Goal: Task Accomplishment & Management: Use online tool/utility

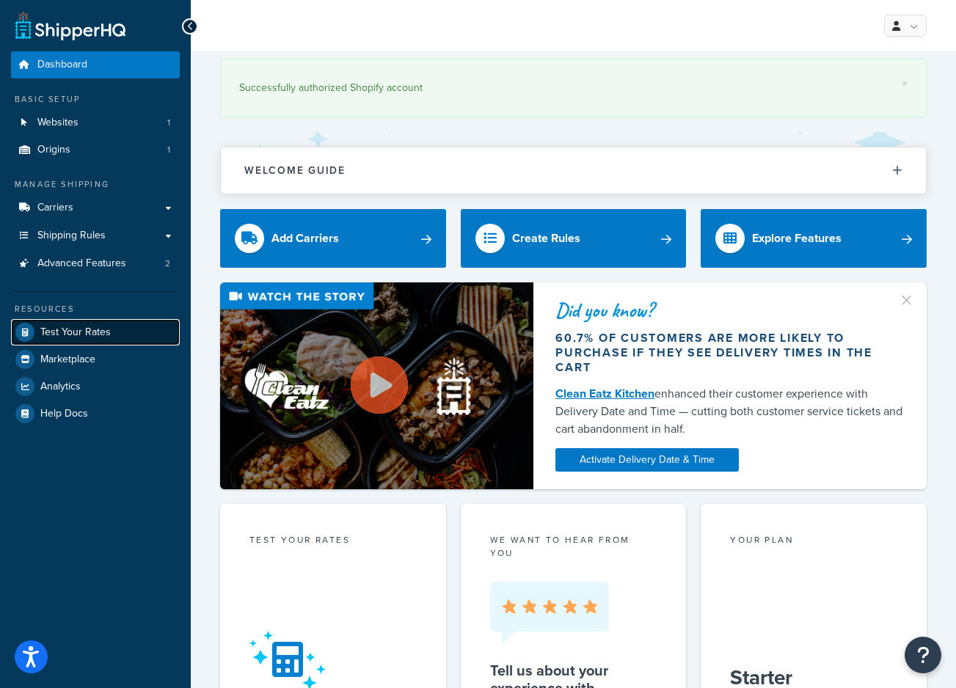
click at [45, 332] on span "Test Your Rates" at bounding box center [75, 333] width 70 height 12
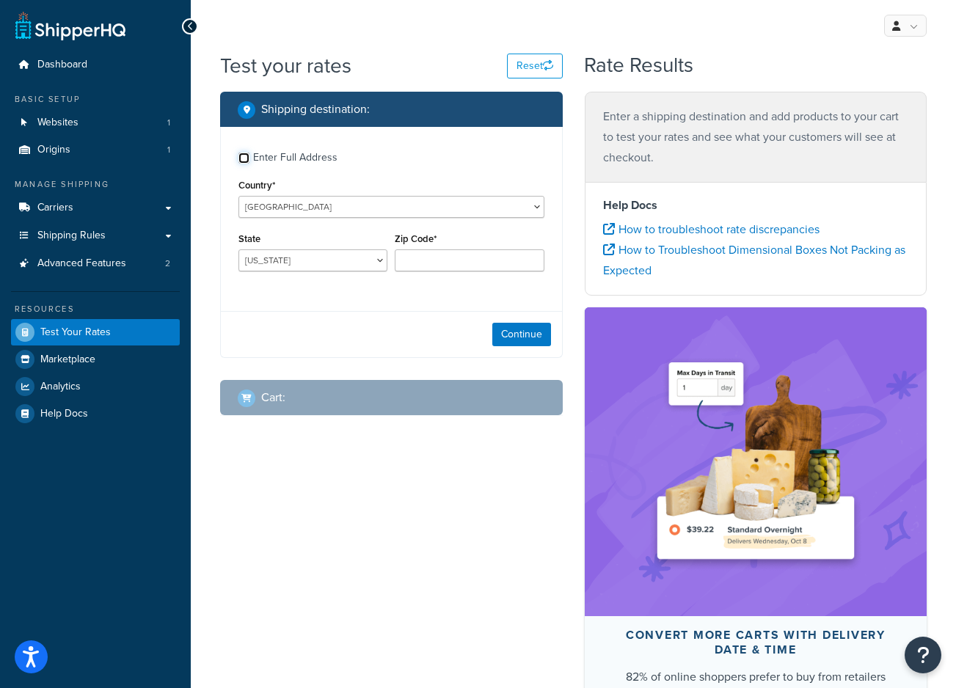
click at [246, 158] on input "Enter Full Address" at bounding box center [243, 158] width 11 height 11
checkbox input "true"
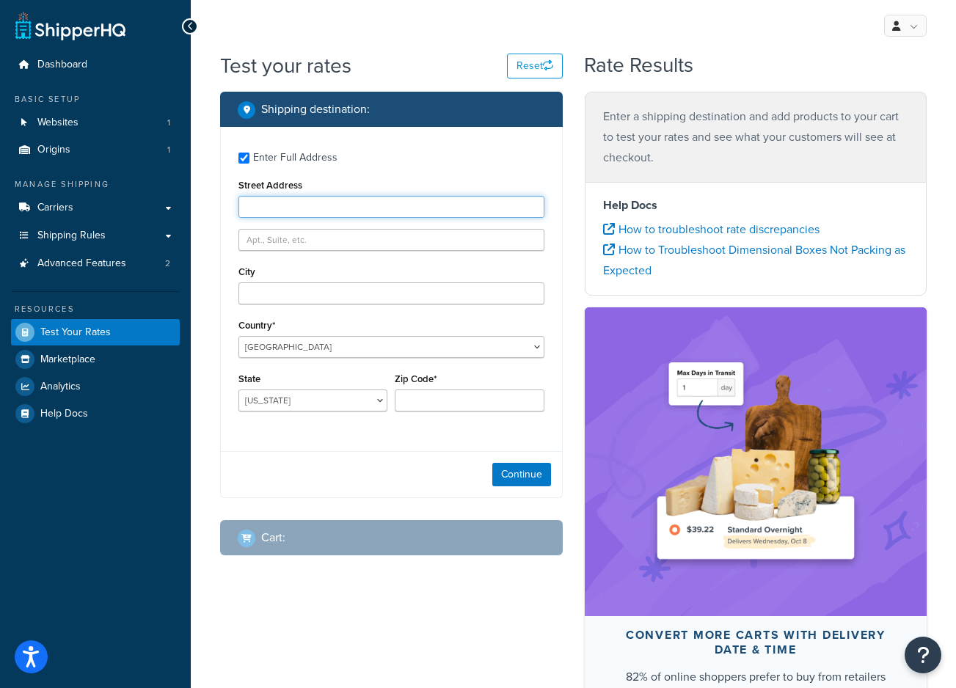
click at [263, 209] on input "Street Address" at bounding box center [391, 207] width 306 height 22
paste input "[STREET_ADDRESS]"
type input "[STREET_ADDRESS]"
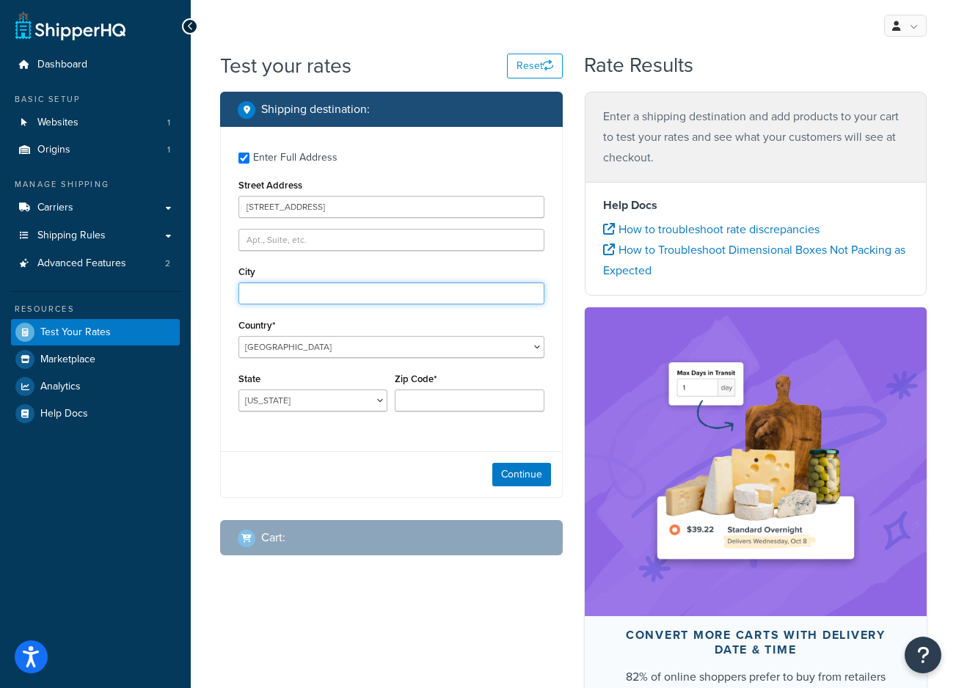
click at [317, 288] on input "City" at bounding box center [391, 294] width 306 height 22
type input "[GEOGRAPHIC_DATA]"
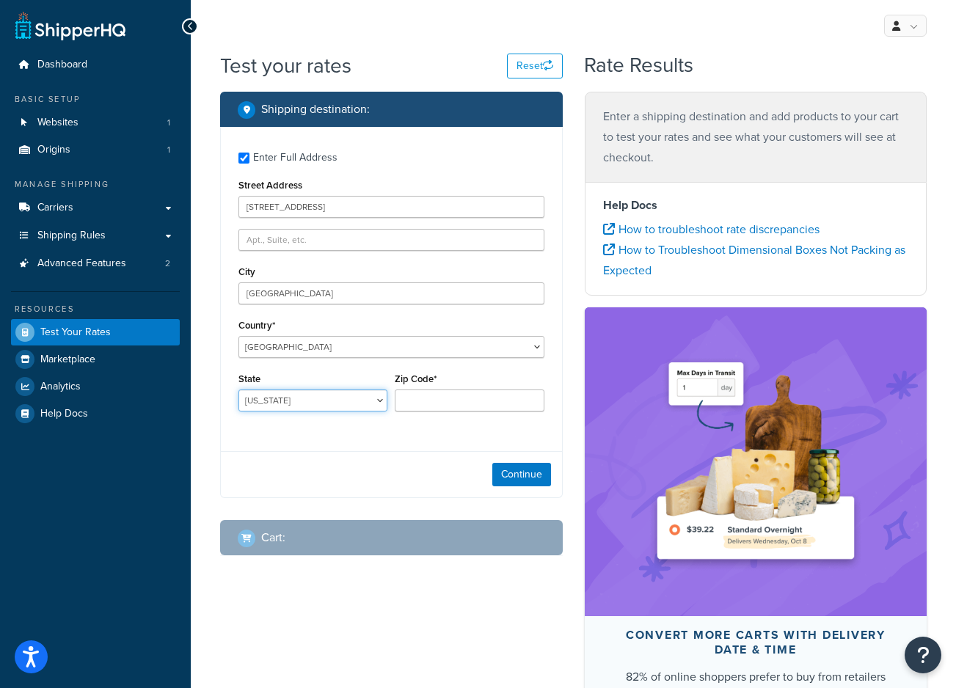
select select "NY"
type input "10474"
click at [528, 479] on button "Continue" at bounding box center [521, 474] width 59 height 23
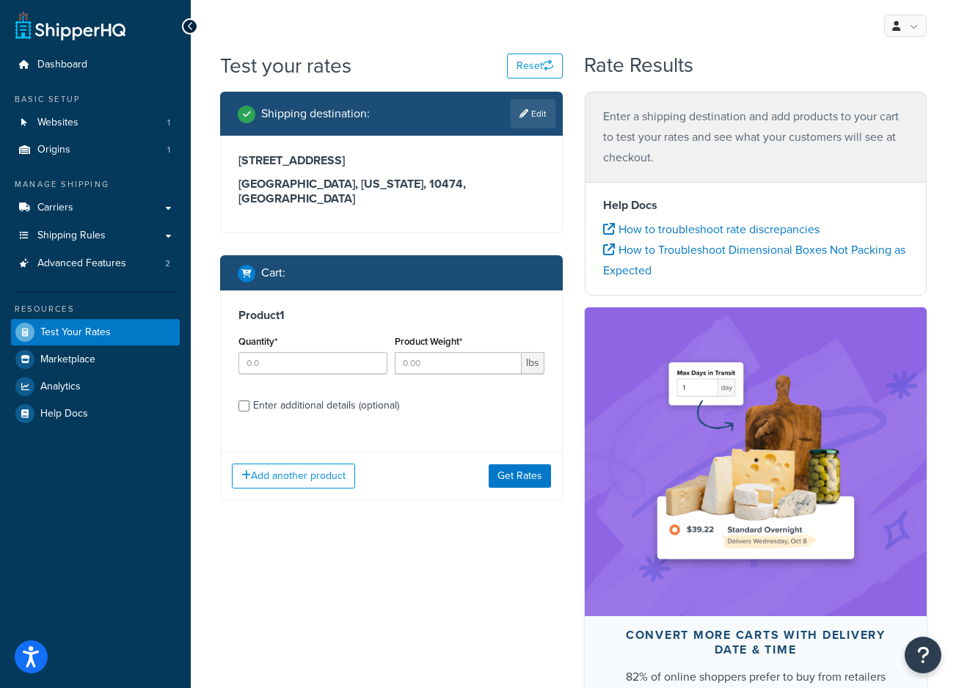
click at [298, 360] on div "Quantity*" at bounding box center [313, 359] width 156 height 54
click at [247, 354] on input "Quantity*" at bounding box center [312, 363] width 149 height 22
type input "1"
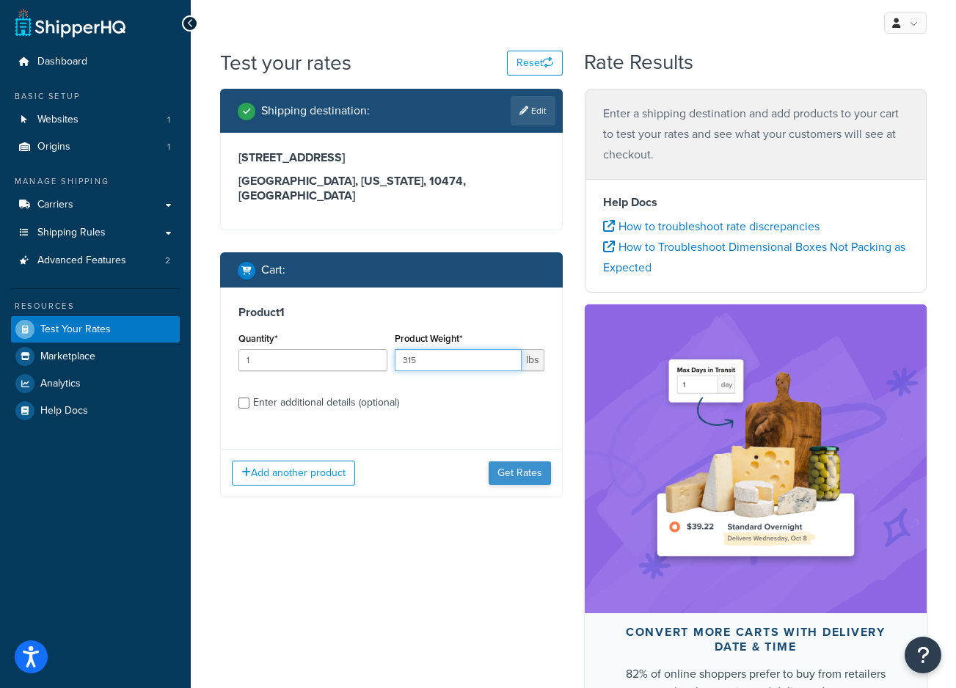
type input "315"
click at [522, 464] on button "Get Rates" at bounding box center [520, 473] width 62 height 23
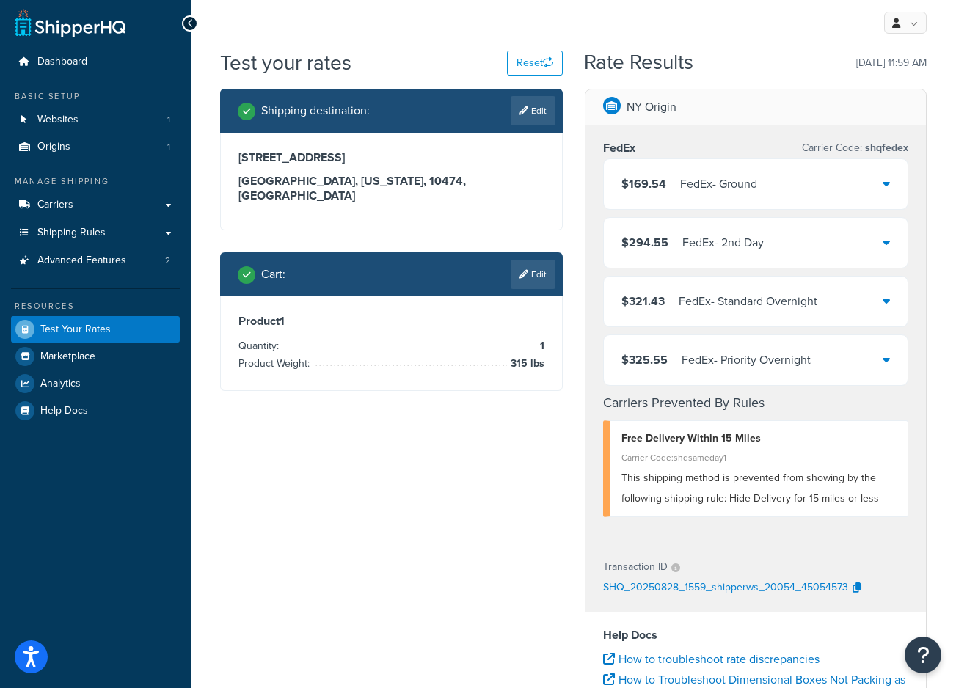
click at [452, 511] on div "Shipping destination : Edit [STREET_ADDRESS][US_STATE] Cart : Edit Product 1 Qu…" at bounding box center [573, 652] width 729 height 1126
click at [544, 110] on link "Edit" at bounding box center [533, 110] width 45 height 29
select select "NY"
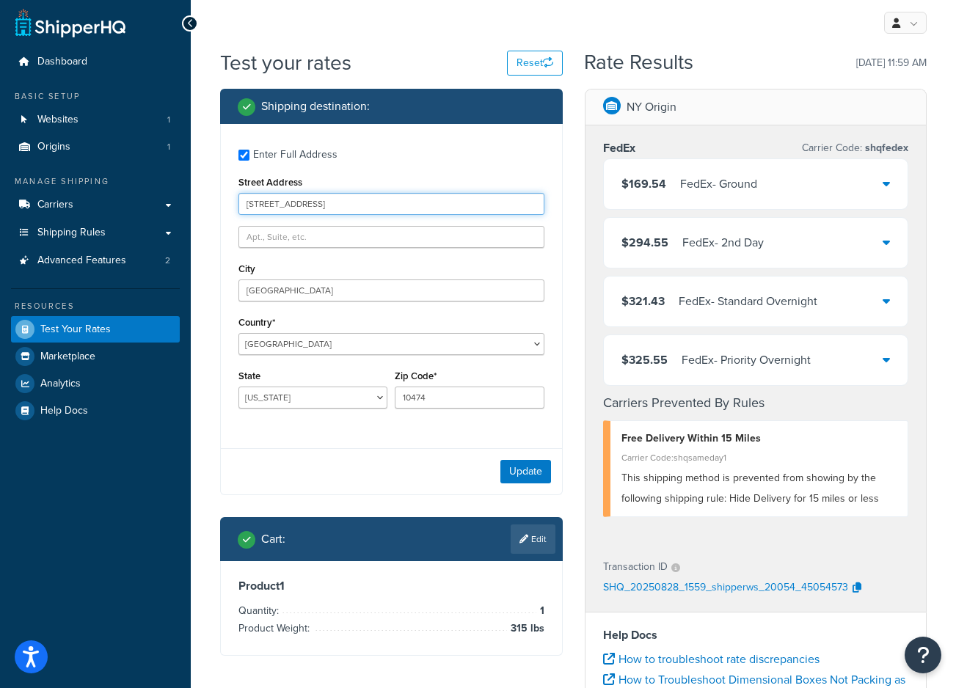
drag, startPoint x: 349, startPoint y: 204, endPoint x: 329, endPoint y: 149, distance: 58.5
click at [329, 149] on div "Enter Full Address Street Address [STREET_ADDRESS] [GEOGRAPHIC_DATA] [GEOGRAPHI…" at bounding box center [391, 280] width 341 height 313
type input "[STREET_ADDRESS]"
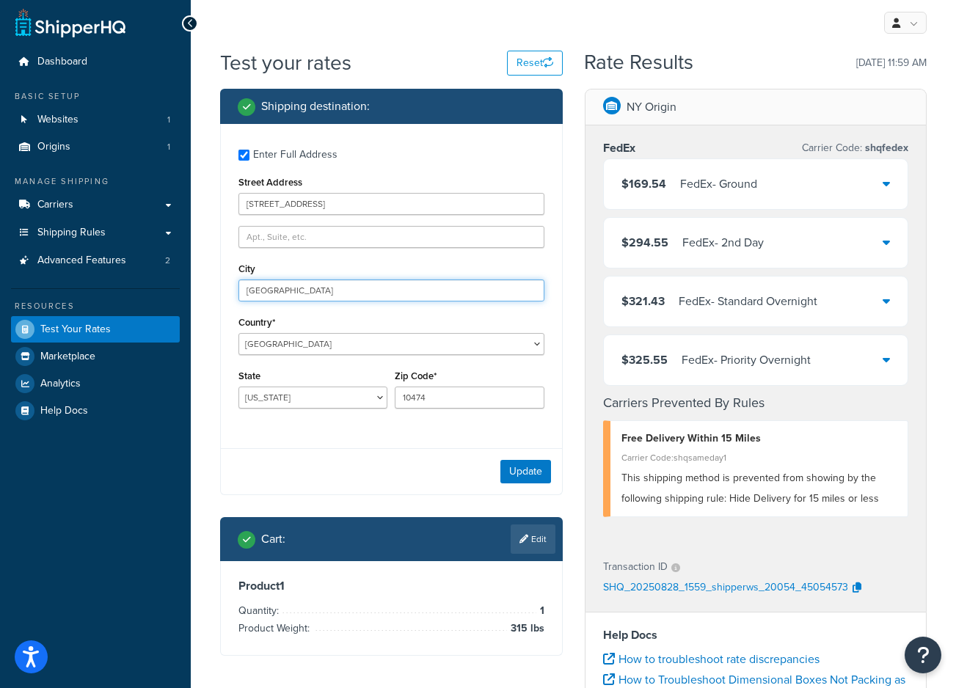
type input "[GEOGRAPHIC_DATA]"
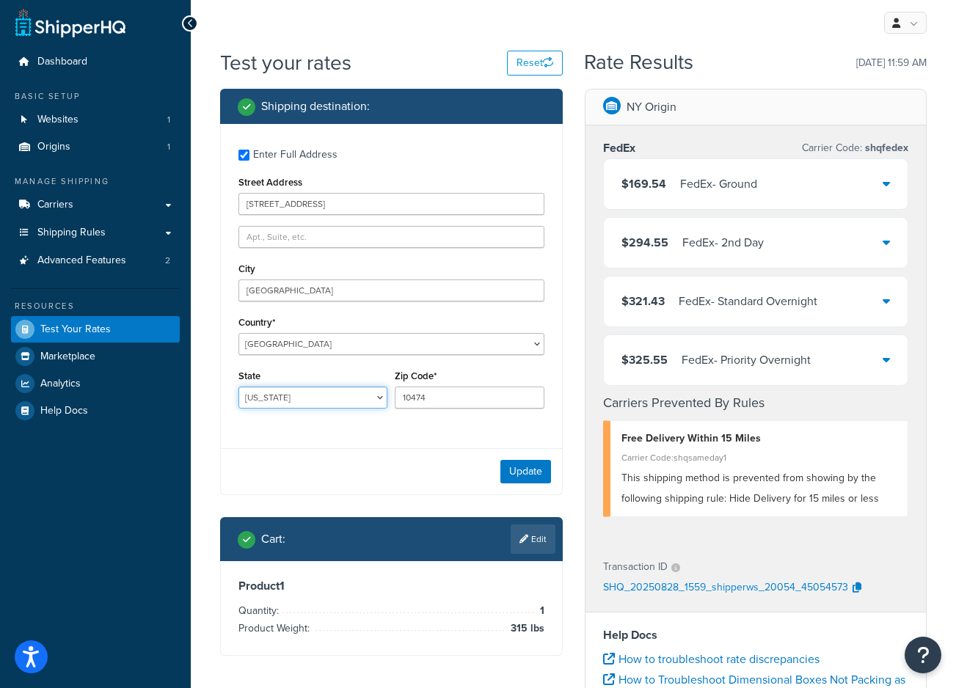
select select "CA"
type input "94117-1898"
click at [517, 475] on button "Update" at bounding box center [525, 471] width 51 height 23
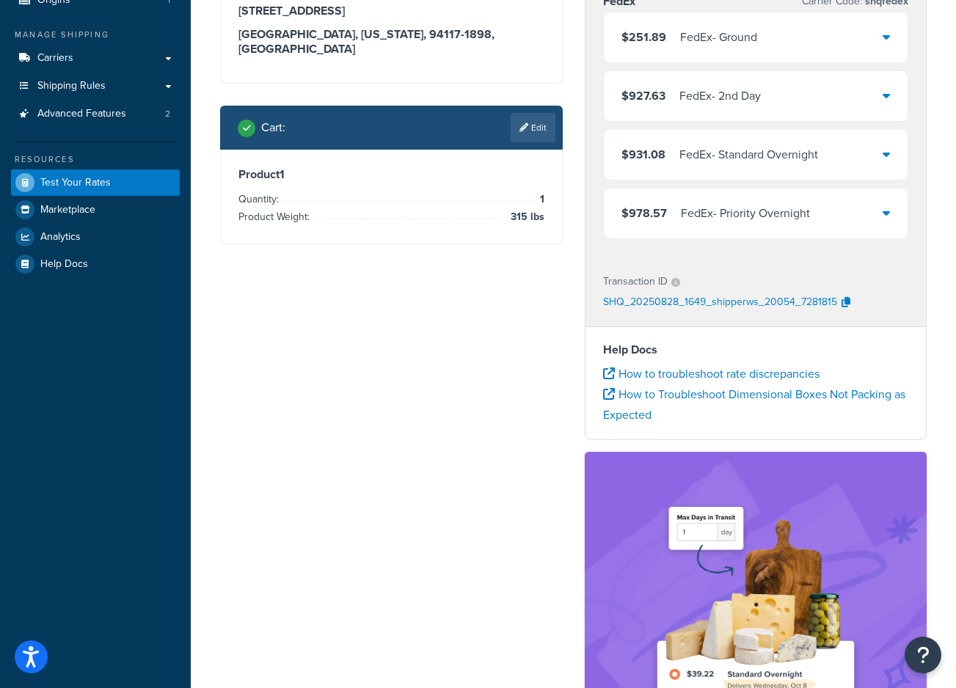
scroll to position [81, 0]
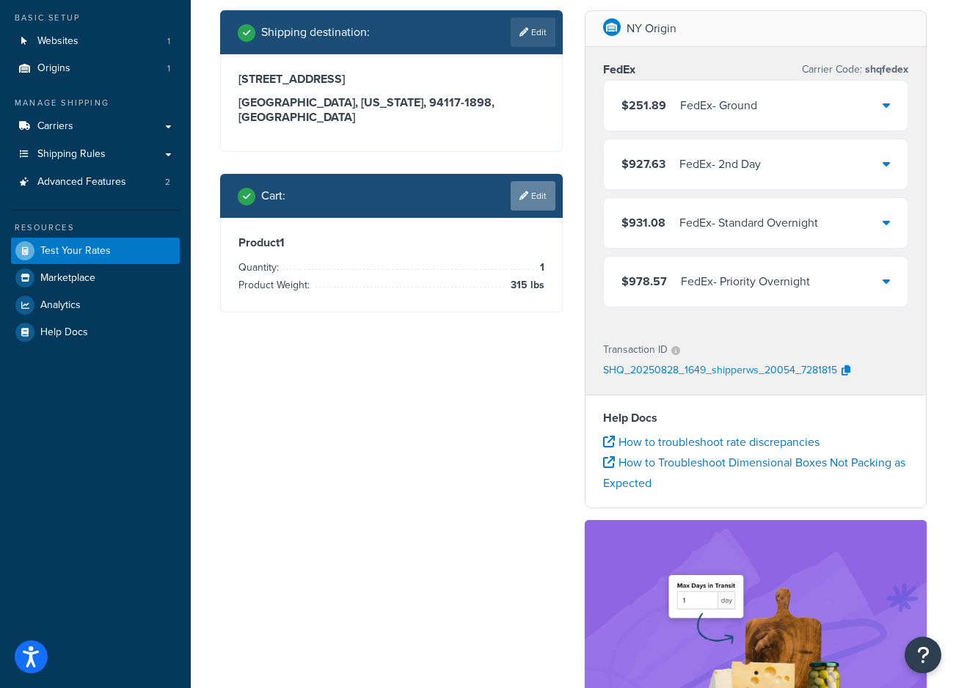
click at [522, 192] on icon at bounding box center [524, 196] width 9 height 9
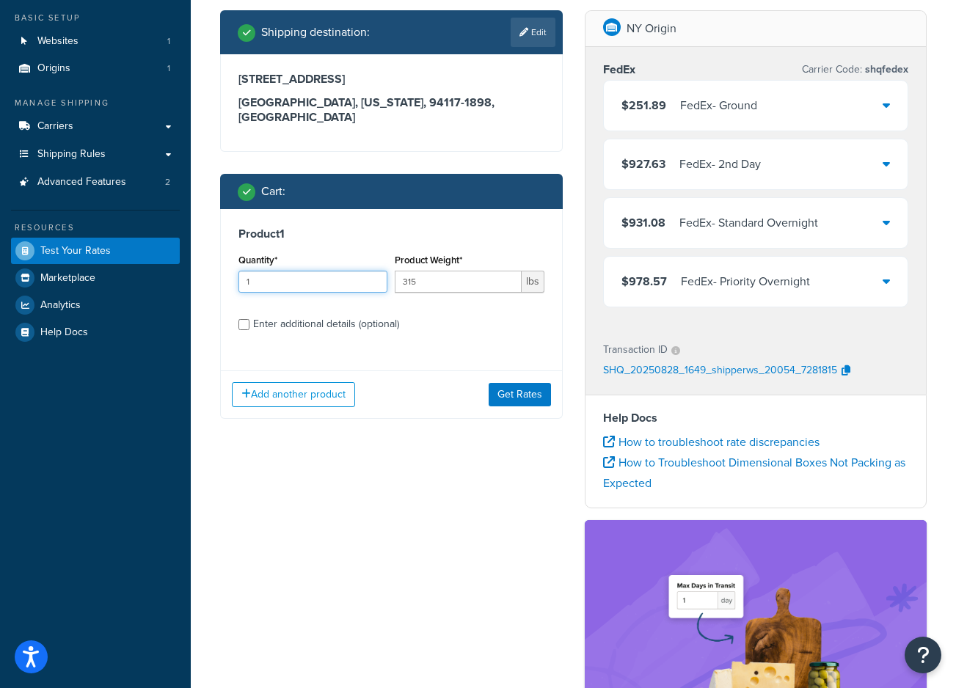
drag, startPoint x: 283, startPoint y: 267, endPoint x: 193, endPoint y: 243, distance: 92.7
click at [184, 256] on div "Dashboard Basic Setup Websites 1 Origins 1 Manage Shipping Carriers Carriers Al…" at bounding box center [478, 495] width 956 height 1153
drag, startPoint x: 285, startPoint y: 271, endPoint x: 183, endPoint y: 262, distance: 103.2
click at [183, 262] on div "Dashboard Basic Setup Websites 1 Origins 1 Manage Shipping Carriers Carriers Al…" at bounding box center [478, 495] width 956 height 1153
type input "1"
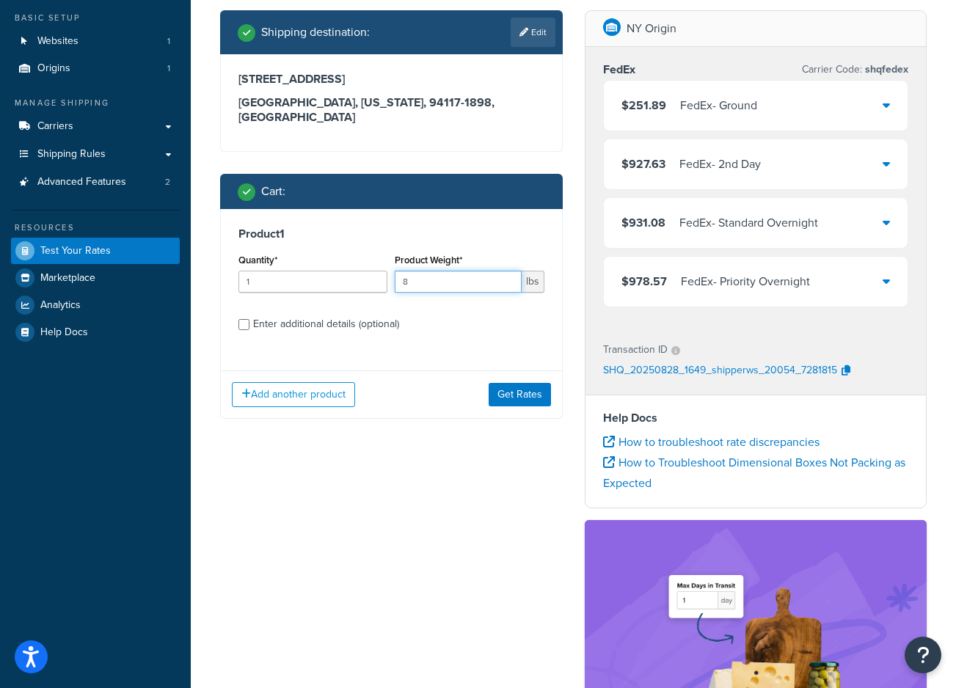
type input "8"
click at [500, 383] on button "Get Rates" at bounding box center [520, 394] width 62 height 23
